Goal: Transaction & Acquisition: Purchase product/service

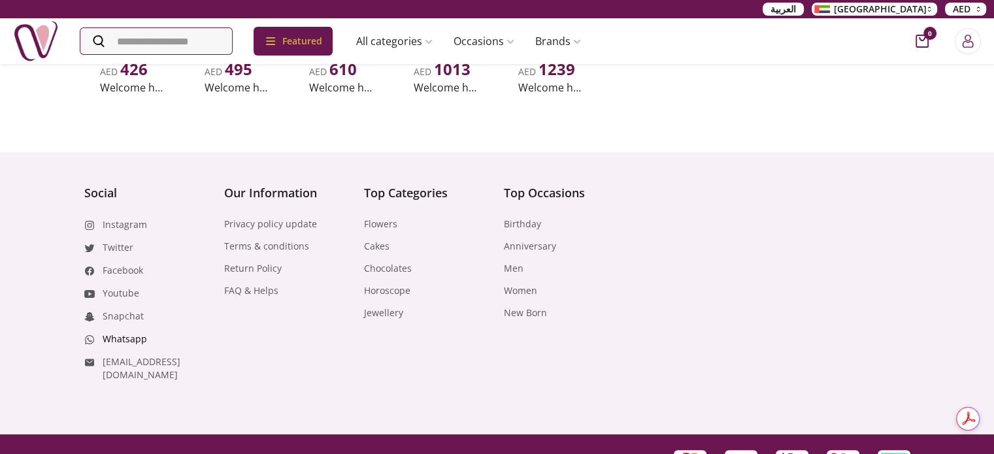
drag, startPoint x: 112, startPoint y: 324, endPoint x: 121, endPoint y: 328, distance: 9.7
click at [112, 333] on link "Whatsapp" at bounding box center [125, 339] width 44 height 13
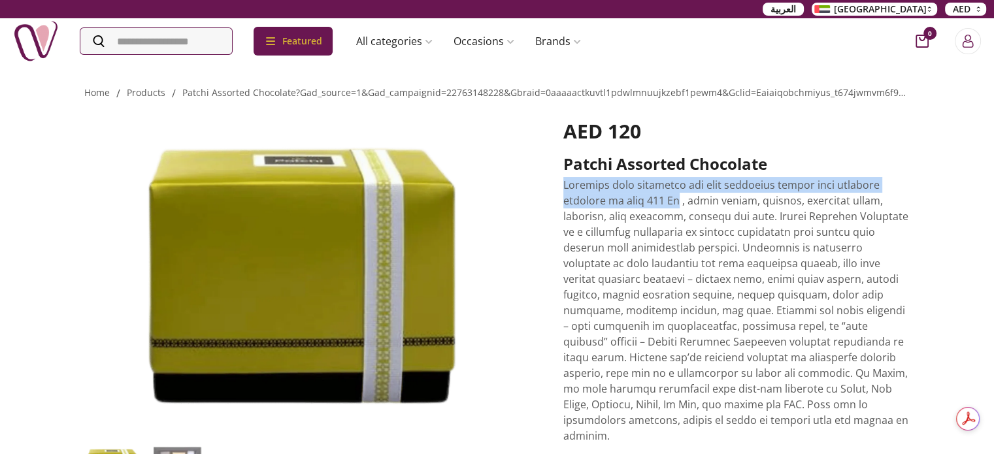
drag, startPoint x: 563, startPoint y: 184, endPoint x: 635, endPoint y: 203, distance: 75.2
click at [635, 203] on p at bounding box center [737, 310] width 347 height 267
copy p "Assorted milk chocolate and dark chocolate pieces with exciting fillings of nut…"
